Goal: Obtain resource: Download file/media

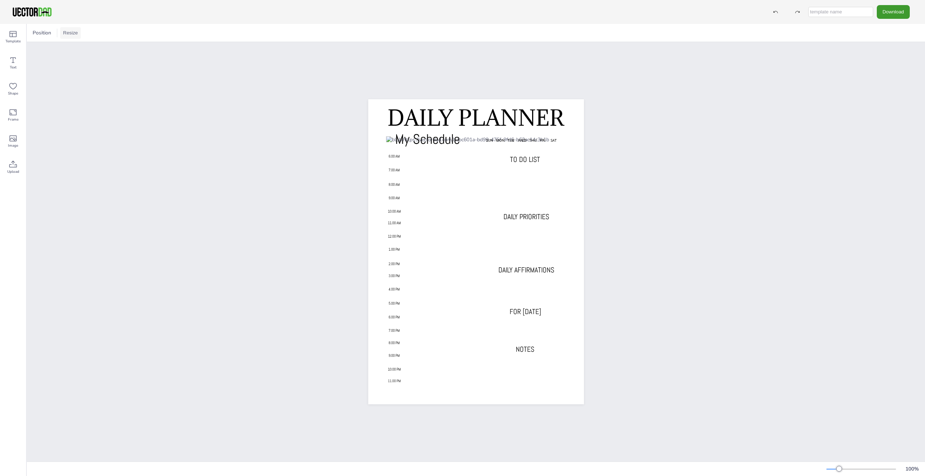
click at [74, 34] on button "Resize" at bounding box center [70, 33] width 21 height 12
click at [87, 50] on li "US Letter (8.5in x 11in)" at bounding box center [90, 48] width 61 height 14
click at [68, 34] on button "Resize" at bounding box center [70, 33] width 21 height 12
click at [81, 34] on li "A4 (8.25in x 11.75in)" at bounding box center [90, 33] width 61 height 14
click at [74, 33] on button "Resize" at bounding box center [70, 33] width 21 height 12
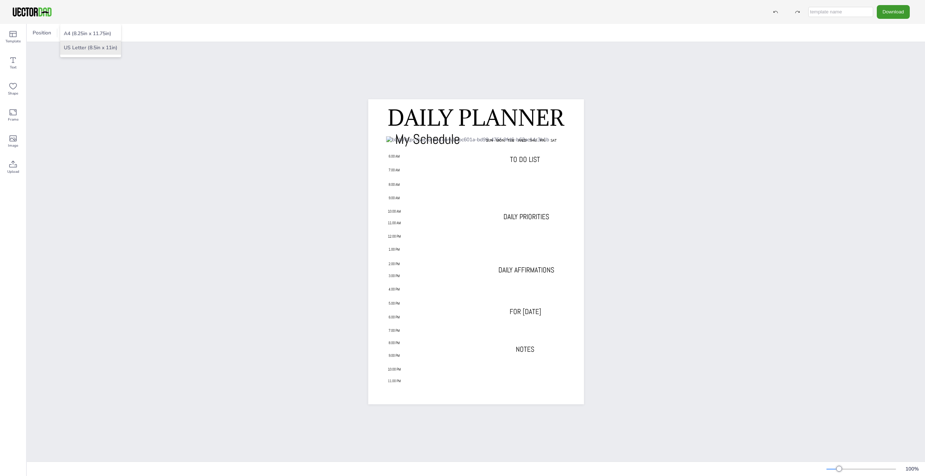
click at [71, 48] on li "US Letter (8.5in x 11in)" at bounding box center [90, 48] width 61 height 14
click at [364, 100] on div "DAILY PLANNER My Schedule SUN MON TUE WED THU FRI SAT 6.00 AM 7.00 AM 8.00 AM 9…" at bounding box center [475, 252] width 243 height 308
click at [76, 33] on button "Resize" at bounding box center [70, 33] width 21 height 12
click at [87, 32] on li "A4 (8.25in x 11.75in)" at bounding box center [90, 33] width 61 height 14
click at [886, 12] on button "Download" at bounding box center [892, 11] width 33 height 13
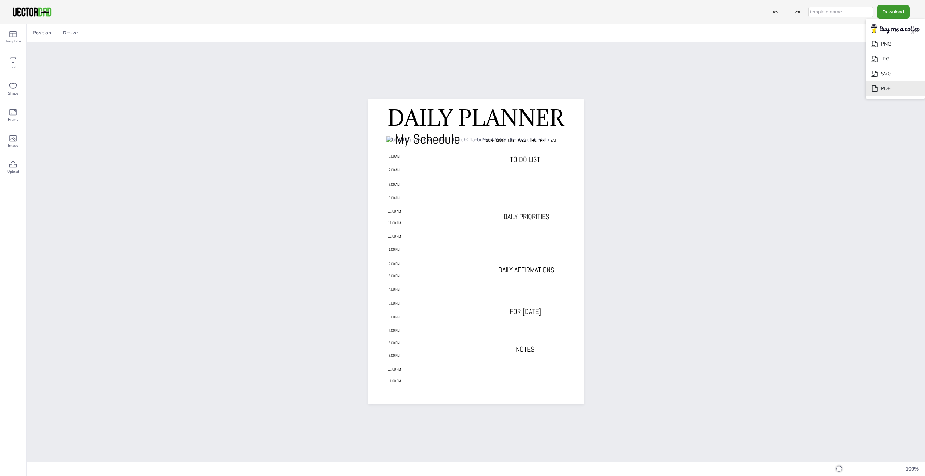
click at [878, 90] on icon "Download" at bounding box center [875, 89] width 8 height 8
click at [14, 39] on span "Template" at bounding box center [12, 41] width 15 height 6
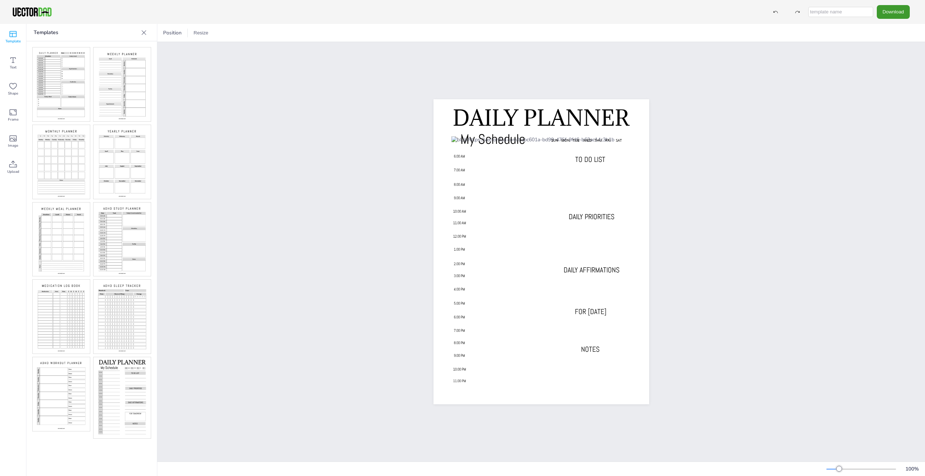
click at [120, 85] on img at bounding box center [121, 84] width 57 height 74
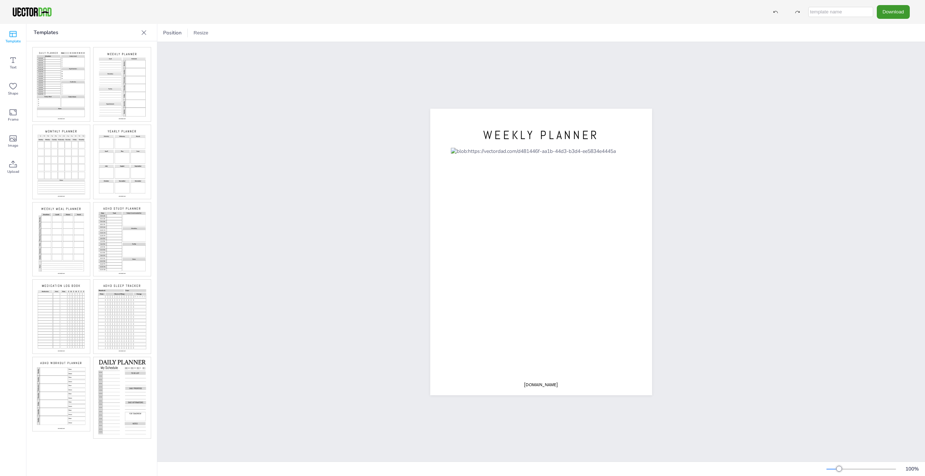
click at [119, 156] on img at bounding box center [121, 162] width 57 height 74
click at [51, 163] on img at bounding box center [61, 162] width 57 height 74
click at [58, 239] on img at bounding box center [61, 240] width 57 height 74
click at [61, 316] on img at bounding box center [61, 317] width 57 height 74
click at [126, 328] on img at bounding box center [121, 317] width 57 height 74
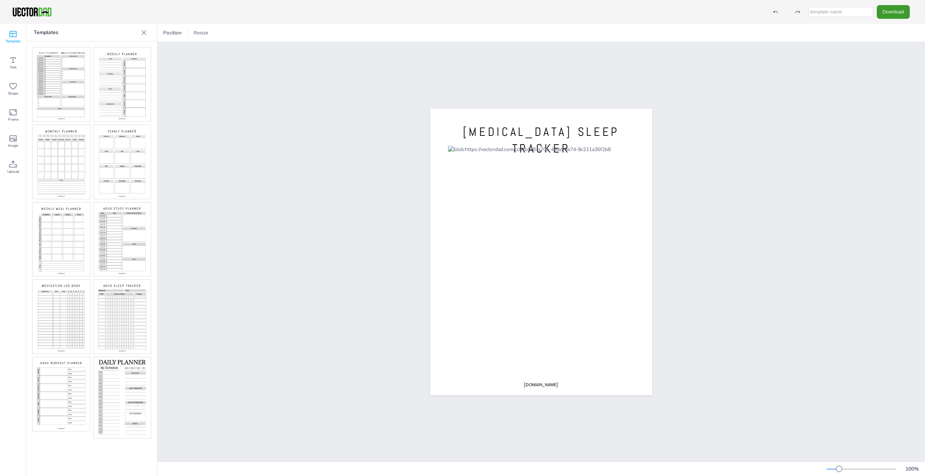
click at [54, 389] on img at bounding box center [61, 394] width 57 height 74
click at [103, 391] on img at bounding box center [121, 397] width 57 height 81
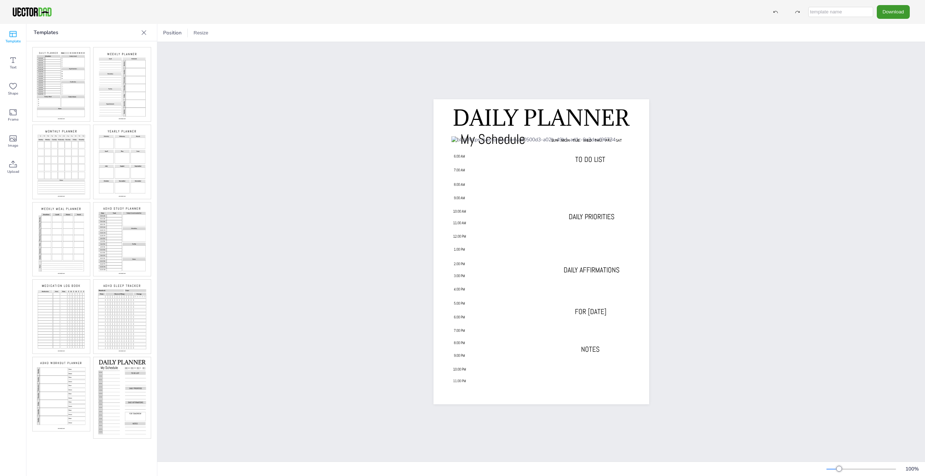
click at [54, 80] on img at bounding box center [61, 84] width 57 height 74
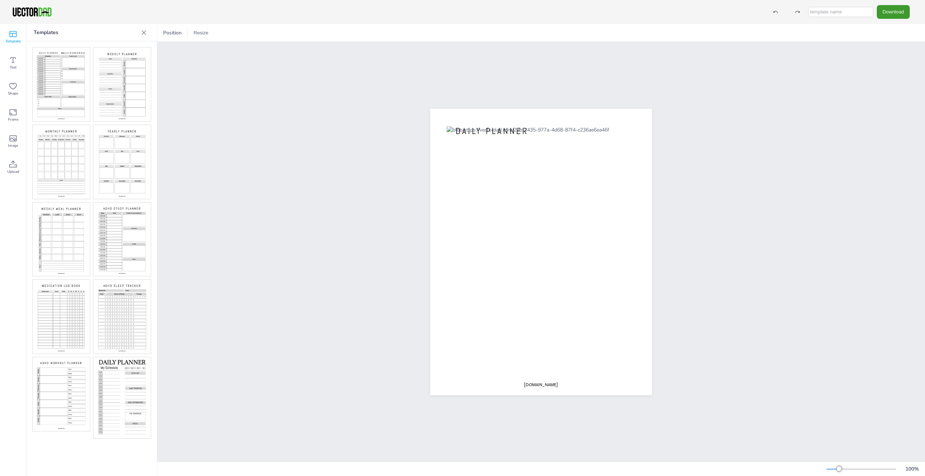
click at [127, 80] on img at bounding box center [121, 84] width 57 height 74
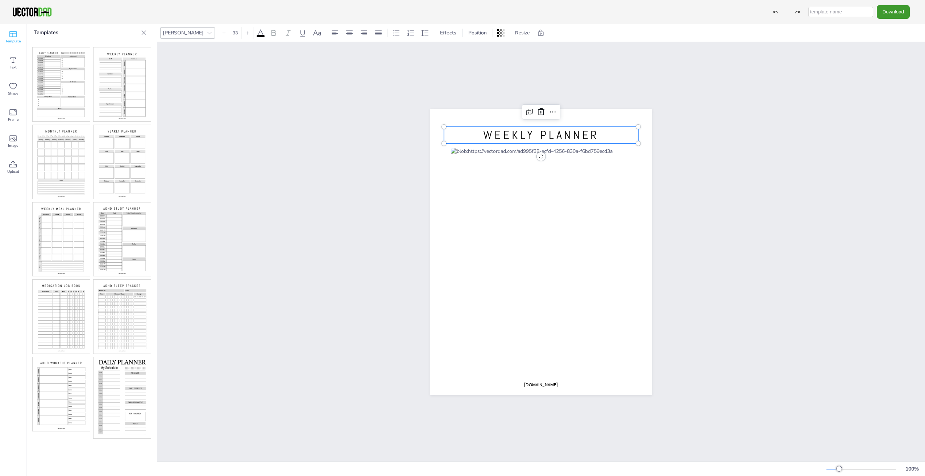
click at [572, 127] on span "WEEKLY PLANNER" at bounding box center [541, 134] width 116 height 15
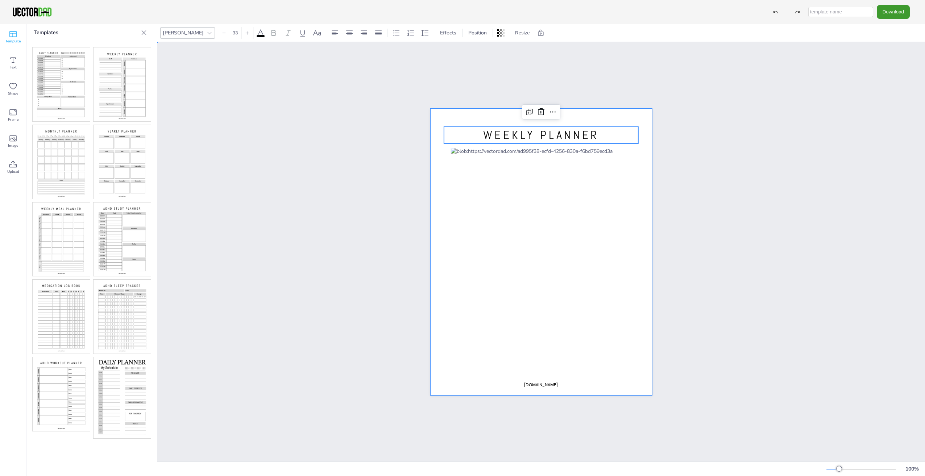
click at [510, 109] on div at bounding box center [541, 252] width 222 height 287
click at [512, 112] on div at bounding box center [541, 252] width 222 height 287
click at [893, 13] on button "Download" at bounding box center [892, 11] width 33 height 13
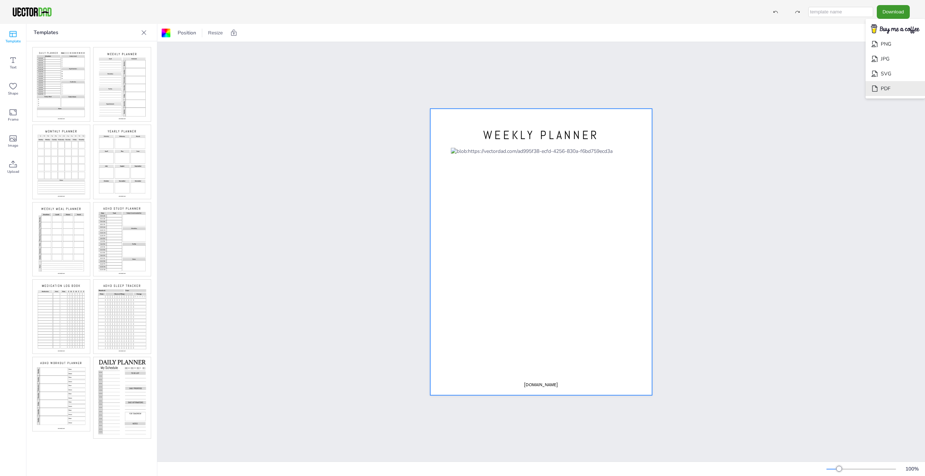
click at [886, 89] on li "PDF" at bounding box center [894, 88] width 59 height 15
click at [54, 92] on img at bounding box center [61, 84] width 57 height 74
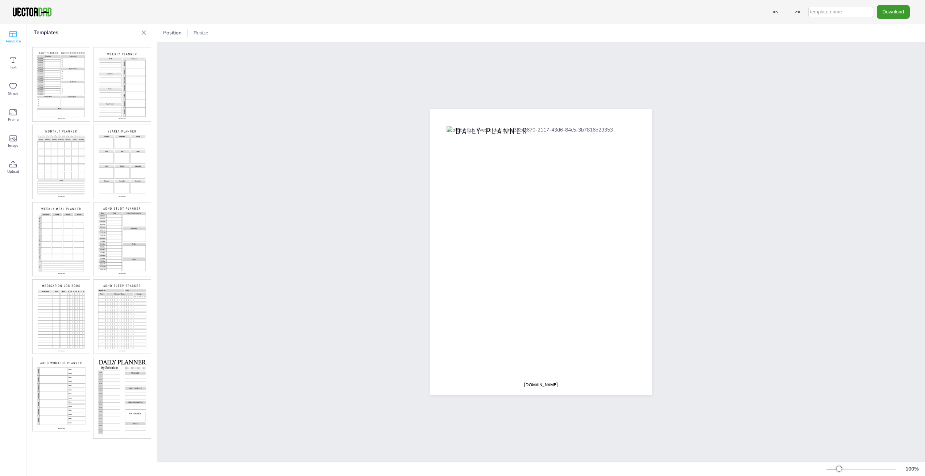
click at [119, 93] on img at bounding box center [121, 84] width 57 height 74
click at [59, 172] on img at bounding box center [61, 162] width 57 height 74
click at [123, 165] on img at bounding box center [121, 162] width 57 height 74
click at [69, 166] on img at bounding box center [61, 162] width 57 height 74
click at [112, 249] on img at bounding box center [121, 240] width 57 height 74
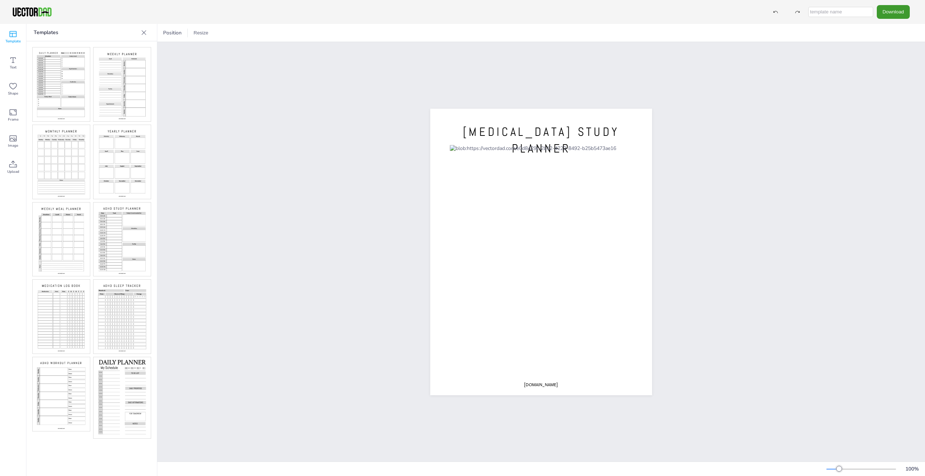
click at [79, 241] on img at bounding box center [61, 240] width 57 height 74
click at [900, 13] on button "Download" at bounding box center [892, 11] width 33 height 13
click at [882, 89] on li "PDF" at bounding box center [894, 88] width 59 height 15
